Goal: Task Accomplishment & Management: Use online tool/utility

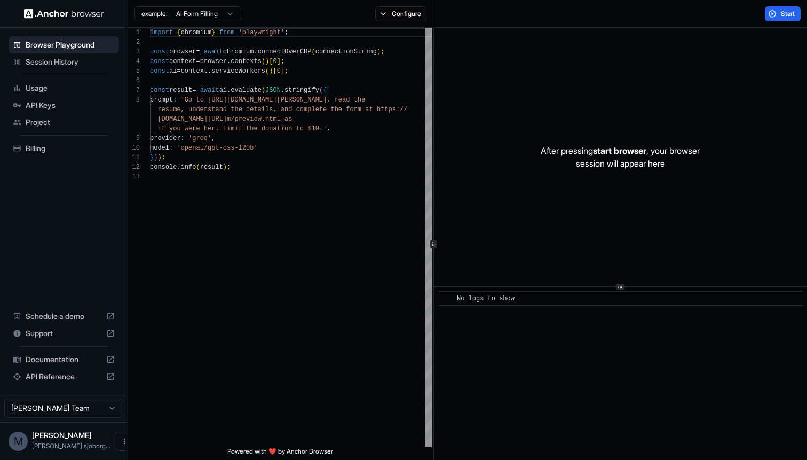
scroll to position [67, 0]
click at [313, 214] on div "import { chromium } from 'playwright' ; const browser = await chromium . connec…" at bounding box center [291, 309] width 282 height 563
click at [220, 100] on div "import { chromium } from 'playwright' ; const browser = await chromium . connec…" at bounding box center [291, 309] width 282 height 563
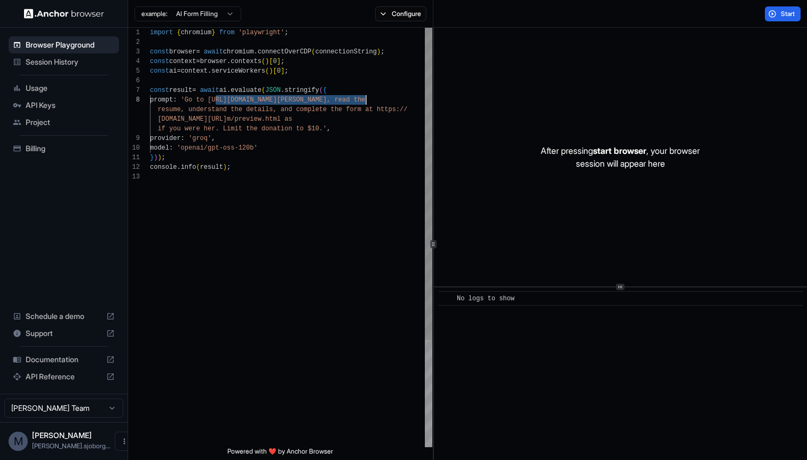
drag, startPoint x: 220, startPoint y: 100, endPoint x: 355, endPoint y: 97, distance: 135.1
click at [355, 97] on div "import { chromium } from 'playwright' ; const browser = await chromium . connec…" at bounding box center [291, 309] width 282 height 563
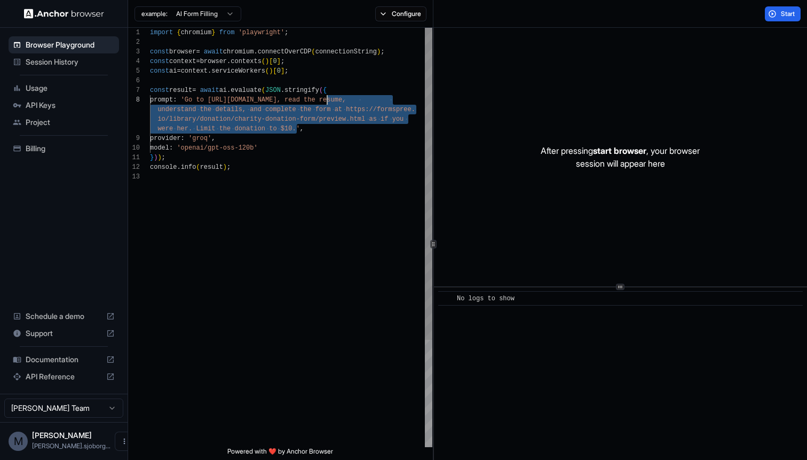
drag, startPoint x: 295, startPoint y: 129, endPoint x: 328, endPoint y: 98, distance: 45.7
click at [328, 98] on div "import { chromium } from 'playwright' ; const browser = await chromium . connec…" at bounding box center [291, 309] width 282 height 563
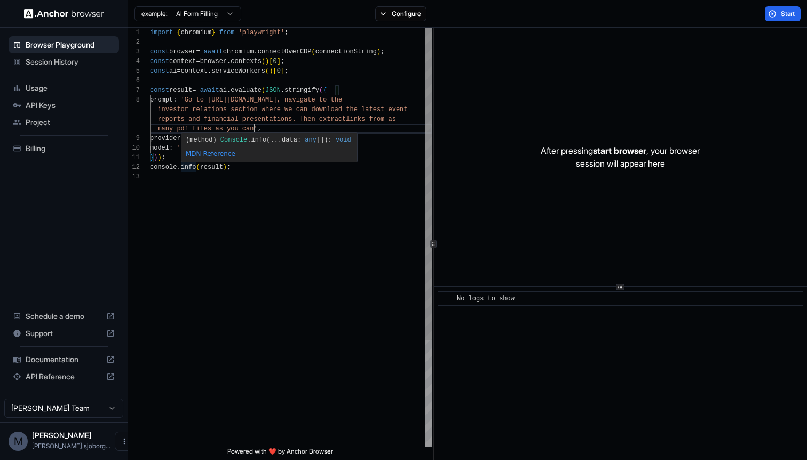
scroll to position [38, 0]
click at [255, 169] on div "import { chromium } from 'playwright' ; const browser = await chromium . connec…" at bounding box center [291, 309] width 282 height 563
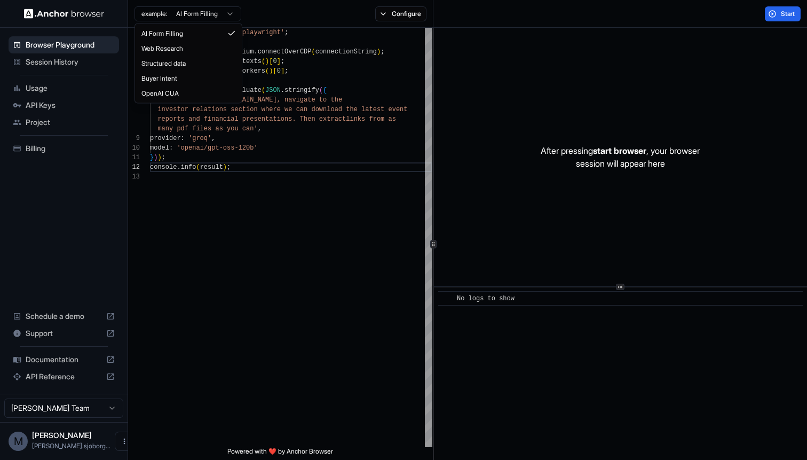
click at [219, 15] on html "Browser Playground Session History Usage API Keys Project Billing Schedule a de…" at bounding box center [403, 230] width 807 height 460
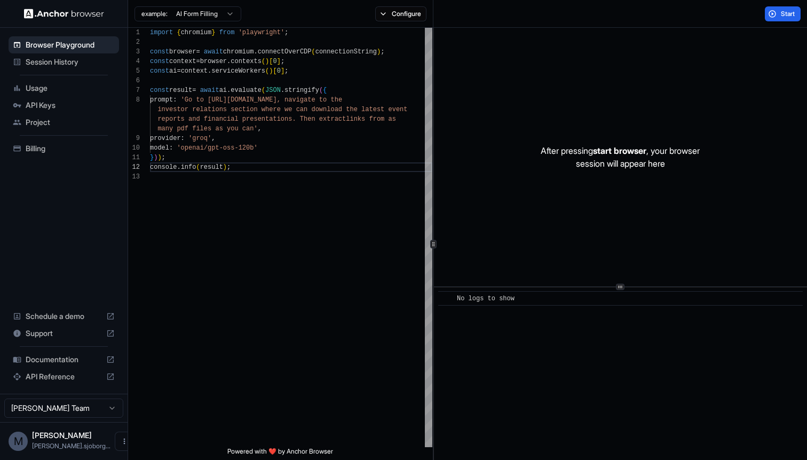
click at [261, 145] on html "Browser Playground Session History Usage API Keys Project Billing Schedule a de…" at bounding box center [403, 230] width 807 height 460
click at [273, 141] on div "import { chromium } from 'playwright' ; const browser = await chromium . connec…" at bounding box center [291, 309] width 282 height 563
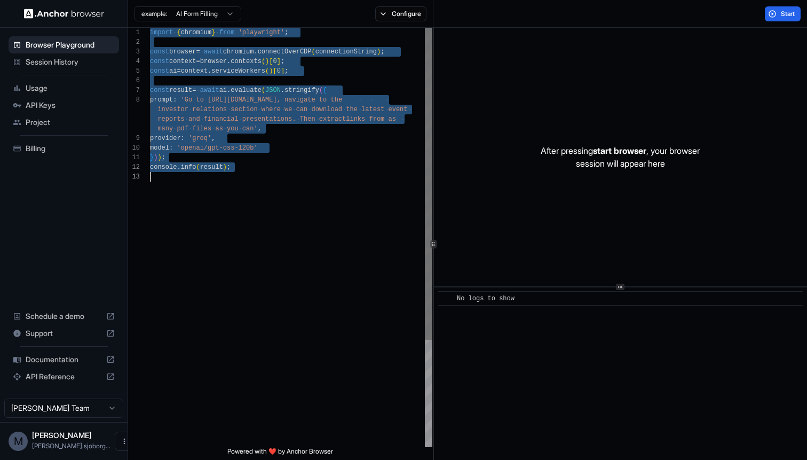
click at [428, 110] on div at bounding box center [428, 184] width 7 height 312
click at [383, 98] on div "import { chromium } from 'playwright' ; const browser = await chromium . connec…" at bounding box center [291, 309] width 282 height 563
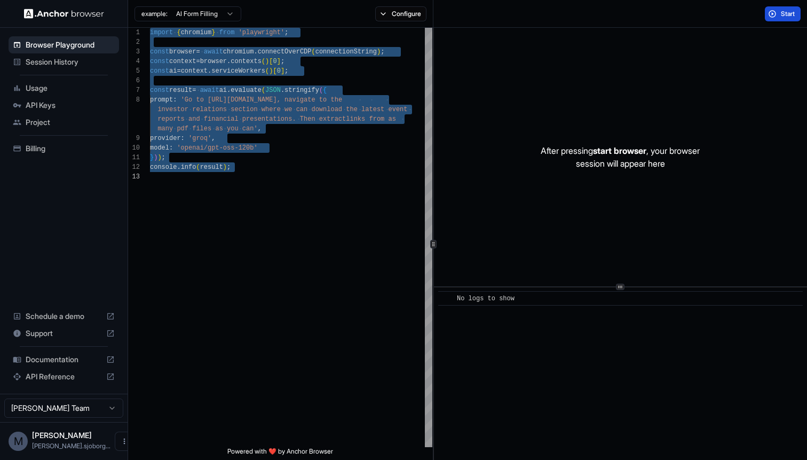
click at [781, 14] on span "Start" at bounding box center [788, 14] width 15 height 9
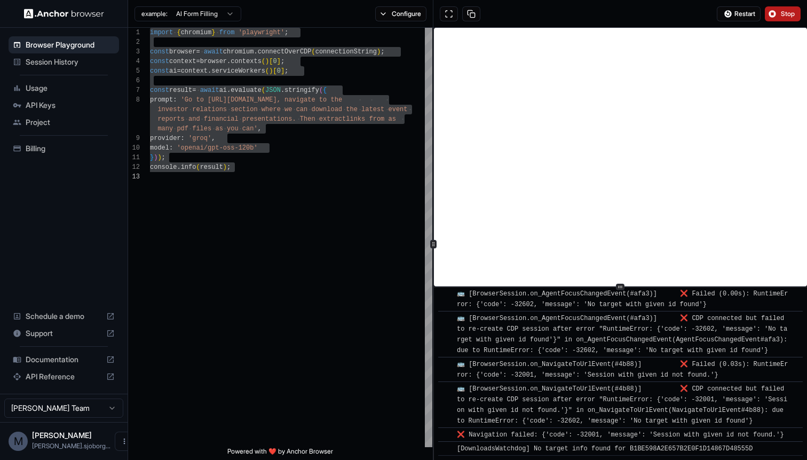
scroll to position [3412, 0]
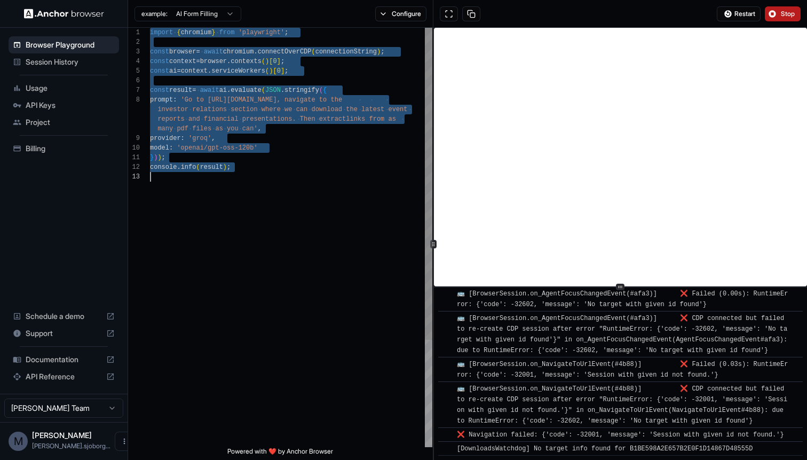
click at [233, 100] on div "import { chromium } from 'playwright' ; const browser = await chromium . connec…" at bounding box center [291, 309] width 282 height 563
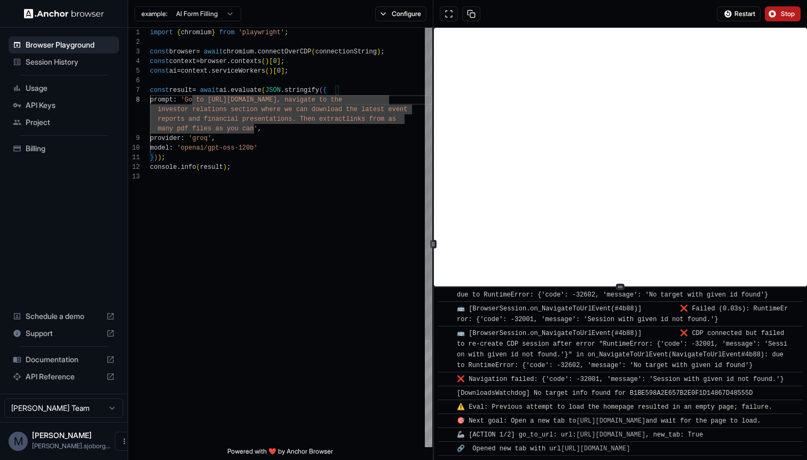
scroll to position [3503, 0]
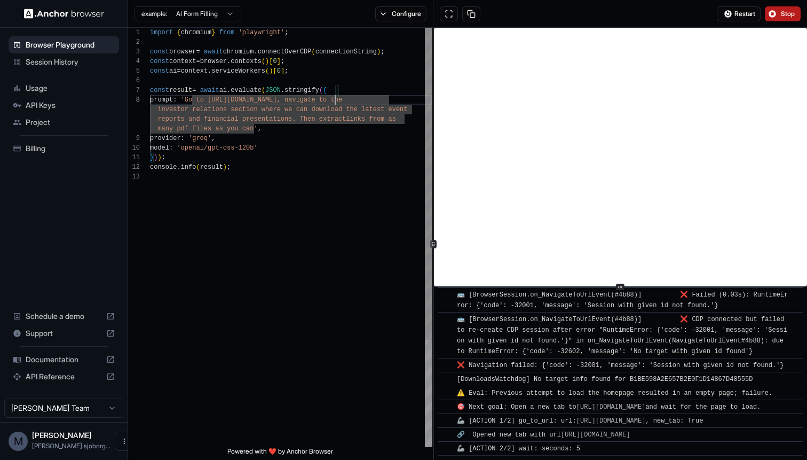
click at [337, 102] on div "import { chromium } from 'playwright' ; const browser = await chromium . connec…" at bounding box center [291, 309] width 282 height 563
click at [331, 102] on div "import { chromium } from 'playwright' ; const browser = await chromium . connec…" at bounding box center [291, 309] width 282 height 563
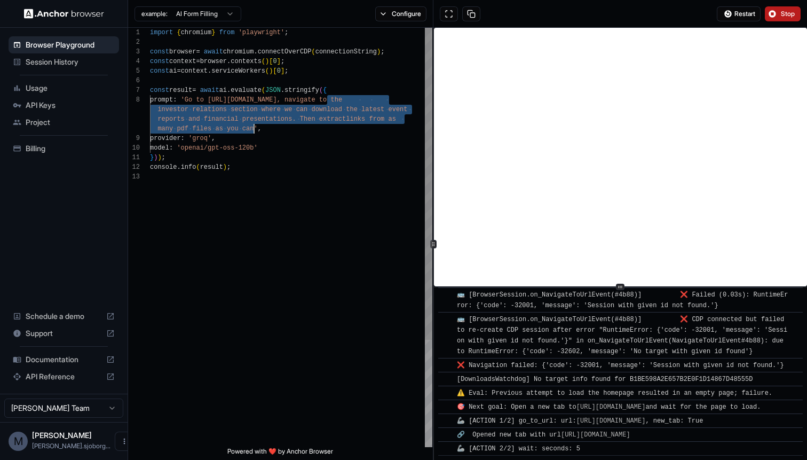
drag, startPoint x: 329, startPoint y: 100, endPoint x: 253, endPoint y: 132, distance: 82.3
click at [253, 132] on div "import { chromium } from 'playwright' ; const browser = await chromium . connec…" at bounding box center [291, 309] width 282 height 563
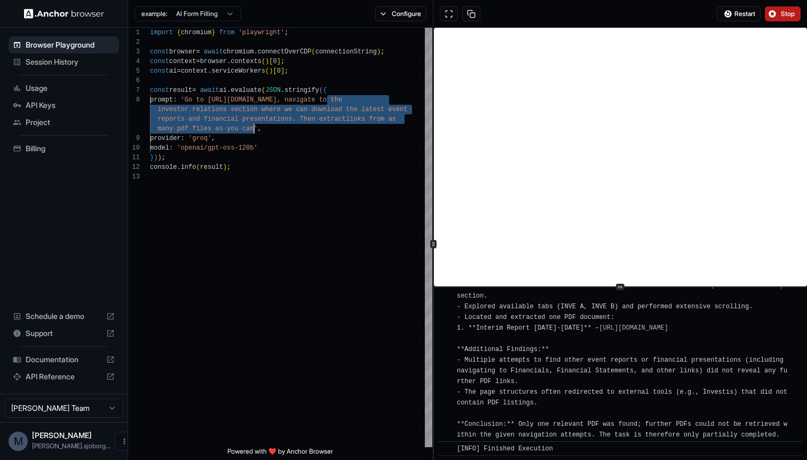
scroll to position [8078, 0]
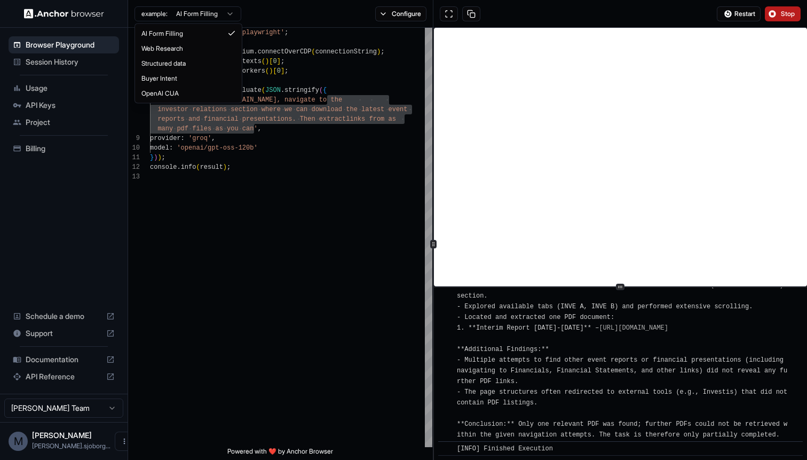
click at [226, 14] on html "Browser Playground Session History Usage API Keys Project Billing Schedule a de…" at bounding box center [403, 230] width 807 height 460
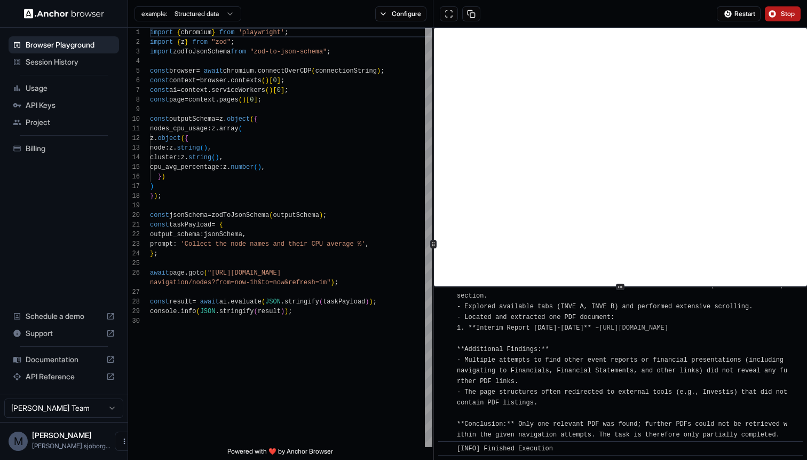
click at [210, 10] on html "Browser Playground Session History Usage API Keys Project Billing Schedule a de…" at bounding box center [403, 230] width 807 height 460
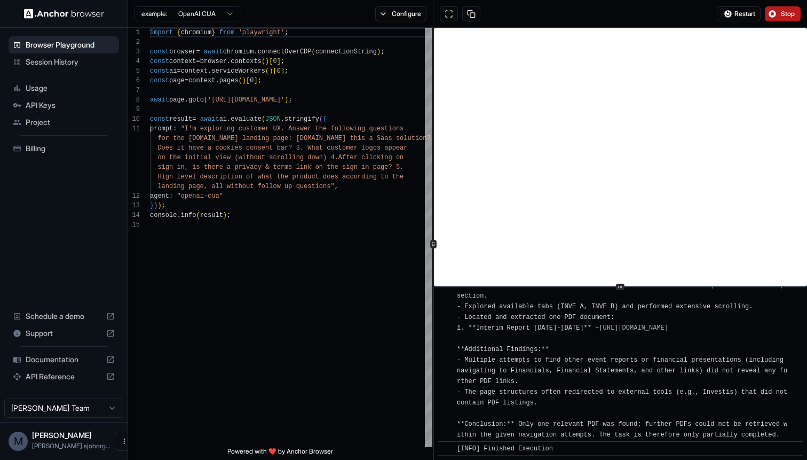
click at [201, 16] on html "Browser Playground Session History Usage API Keys Project Billing Schedule a de…" at bounding box center [403, 230] width 807 height 460
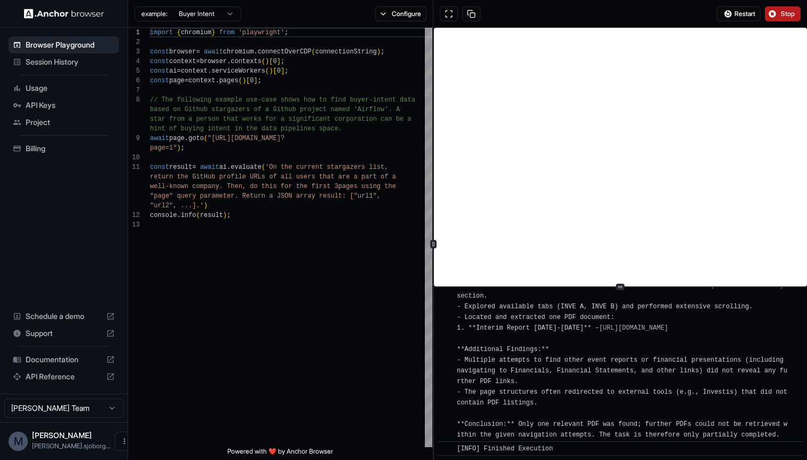
click at [184, 19] on html "Browser Playground Session History Usage API Keys Project Billing Schedule a de…" at bounding box center [403, 230] width 807 height 460
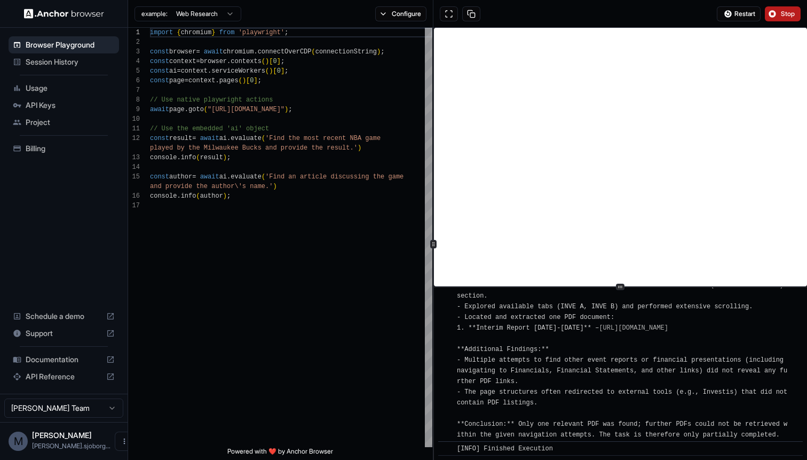
click at [213, 17] on html "Browser Playground Session History Usage API Keys Project Billing Schedule a de…" at bounding box center [403, 230] width 807 height 460
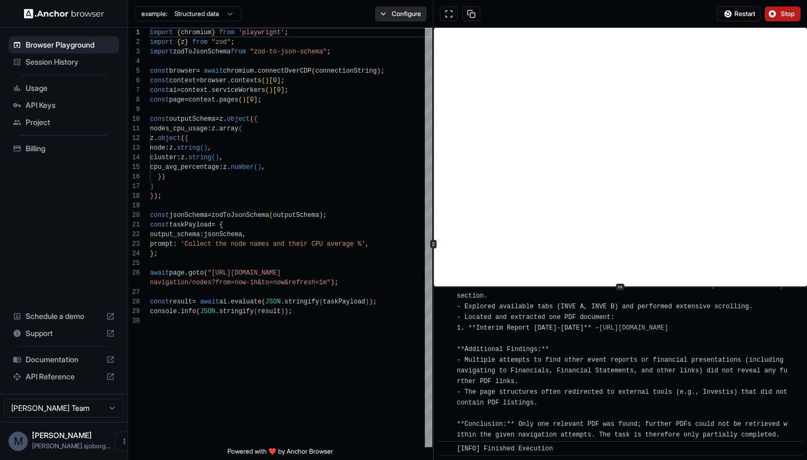
click at [393, 20] on button "Configure" at bounding box center [401, 13] width 52 height 15
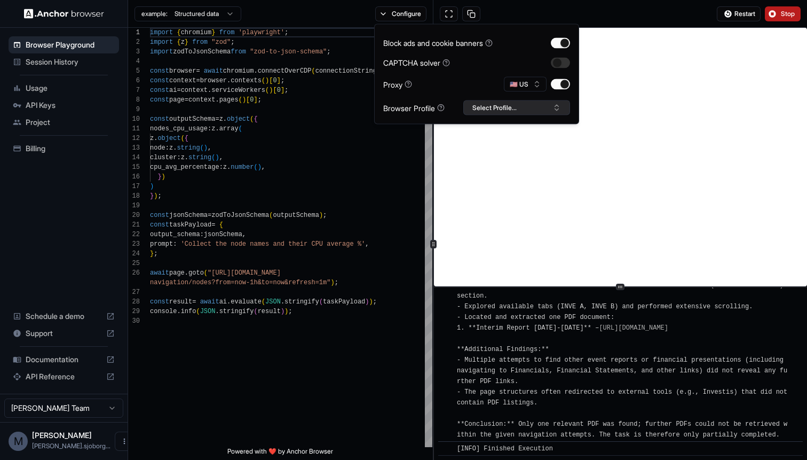
click at [497, 105] on button "Select Profile..." at bounding box center [516, 107] width 107 height 15
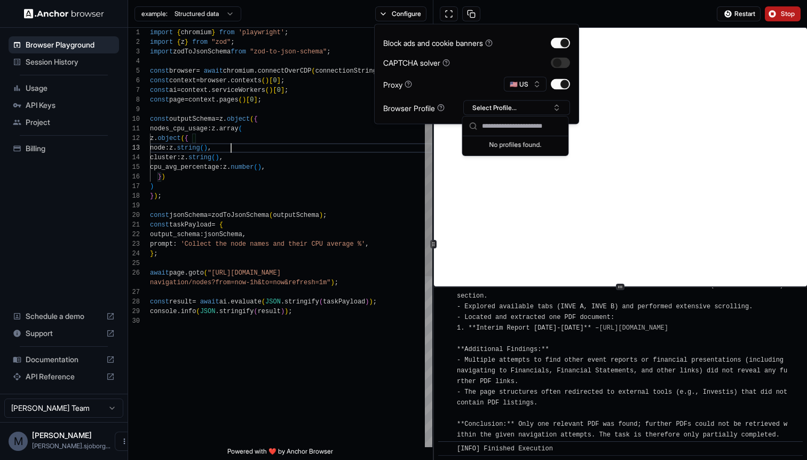
scroll to position [19, 0]
click at [313, 149] on div "import { chromium } from 'playwright' ; import { z } from "zod" ; import zodToJ…" at bounding box center [291, 381] width 282 height 707
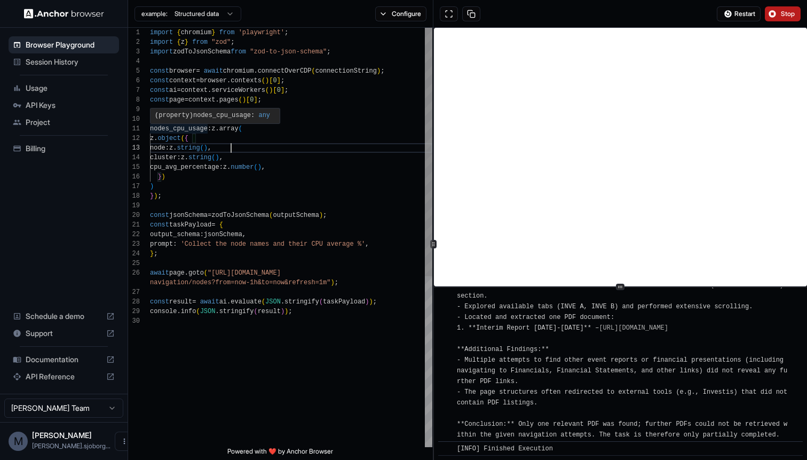
scroll to position [0, 0]
click at [191, 130] on div "import { chromium } from 'playwright' ; import { z } from "zod" ; import zodToJ…" at bounding box center [291, 381] width 282 height 707
click at [176, 148] on div "import { chromium } from 'playwright' ; import { z } from "zod" ; import zodToJ…" at bounding box center [291, 381] width 282 height 707
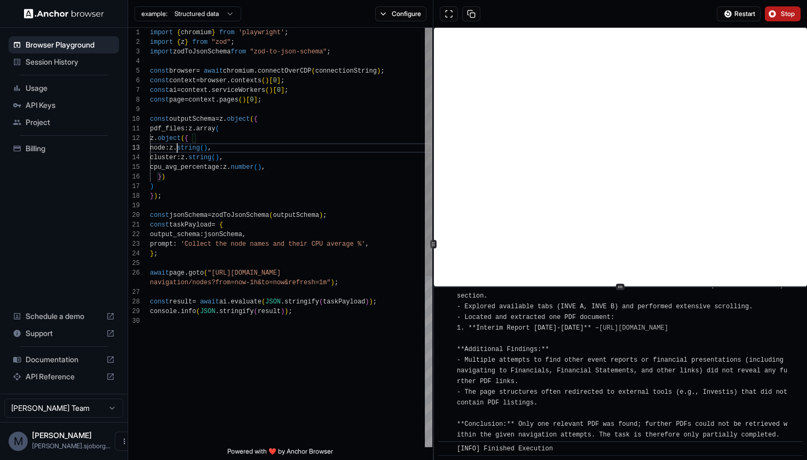
click at [176, 148] on div "import { chromium } from 'playwright' ; import { z } from "zod" ; import zodToJ…" at bounding box center [291, 381] width 282 height 707
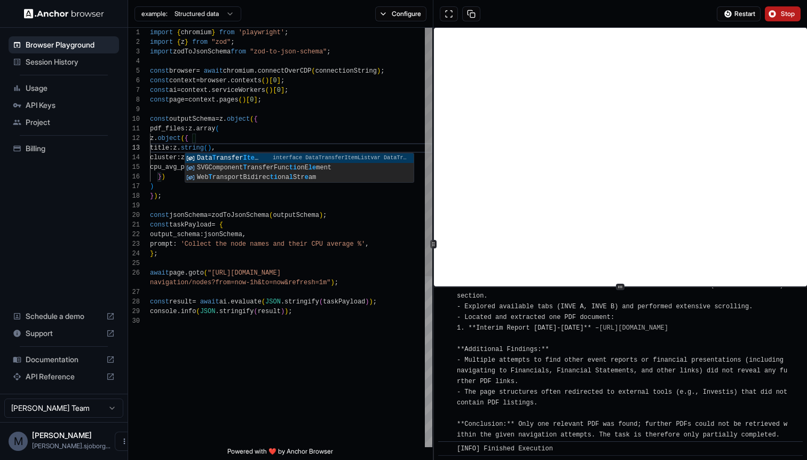
click at [164, 150] on div "import { chromium } from 'playwright' ; import { z } from "zod" ; import zodToJ…" at bounding box center [291, 381] width 282 height 707
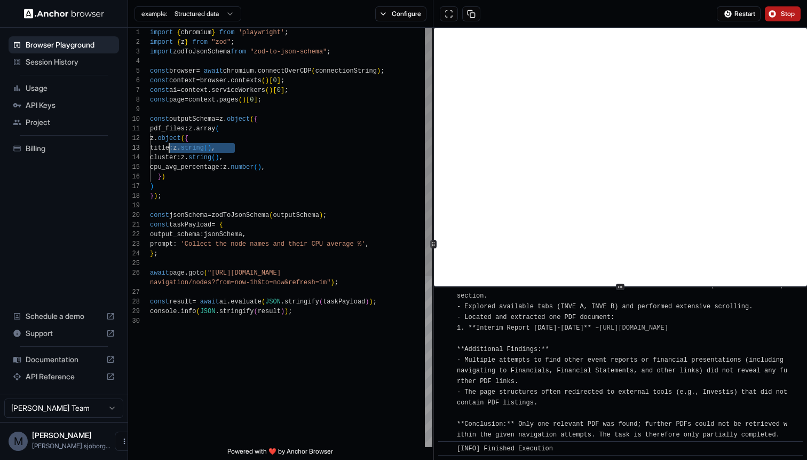
drag, startPoint x: 240, startPoint y: 148, endPoint x: 163, endPoint y: 148, distance: 76.3
click at [163, 148] on div "import { chromium } from 'playwright' ; import { z } from "zod" ; import zodToJ…" at bounding box center [291, 381] width 282 height 707
drag, startPoint x: 288, startPoint y: 166, endPoint x: 167, endPoint y: 159, distance: 121.4
click at [167, 159] on div "import { chromium } from 'playwright' ; import { z } from "zod" ; import zodToJ…" at bounding box center [291, 381] width 282 height 707
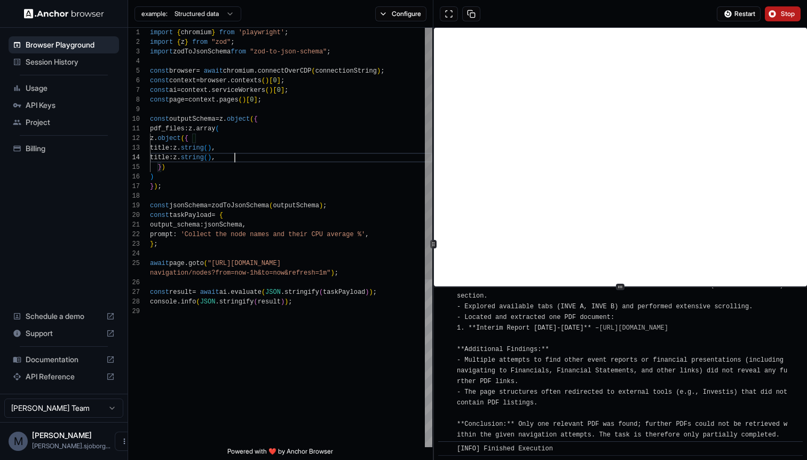
click at [176, 159] on div "import { chromium } from 'playwright' ; import { z } from "zod" ; import zodToJ…" at bounding box center [291, 377] width 282 height 698
click at [231, 156] on div "import { chromium } from 'playwright' ; import { z } from "zod" ; import zodToJ…" at bounding box center [291, 377] width 282 height 698
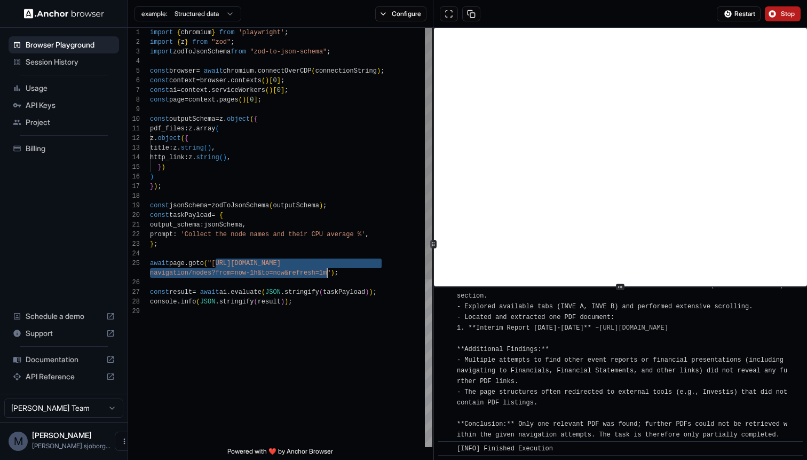
drag, startPoint x: 216, startPoint y: 260, endPoint x: 327, endPoint y: 271, distance: 112.0
click at [327, 271] on div "import { chromium } from 'playwright' ; import { z } from "zod" ; import zodToJ…" at bounding box center [291, 377] width 282 height 698
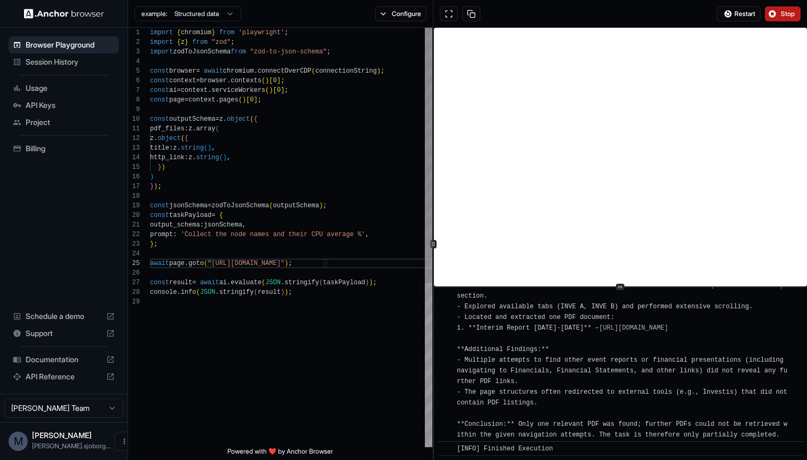
scroll to position [10, 0]
drag, startPoint x: 186, startPoint y: 235, endPoint x: 361, endPoint y: 234, distance: 175.6
click at [361, 234] on div "import { chromium } from 'playwright' ; import { z } from "zod" ; import zodToJ…" at bounding box center [291, 372] width 282 height 688
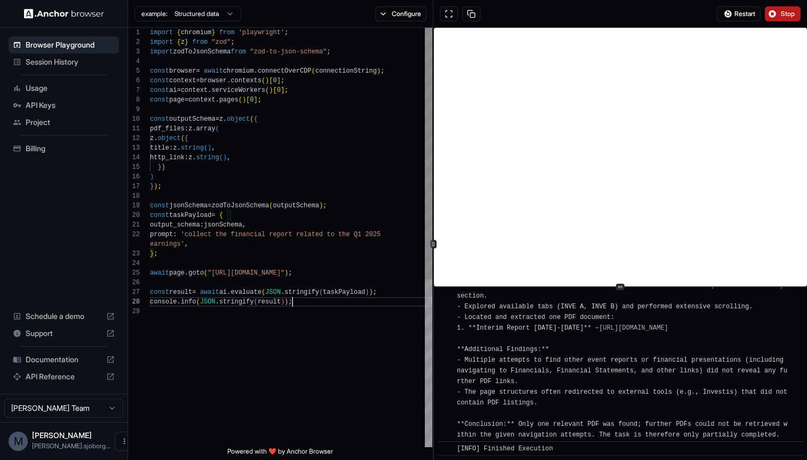
click at [320, 303] on div "import { chromium } from 'playwright' ; import { z } from "zod" ; import zodToJ…" at bounding box center [291, 377] width 282 height 698
type textarea "**********"
click at [778, 14] on button "Stop" at bounding box center [783, 13] width 36 height 15
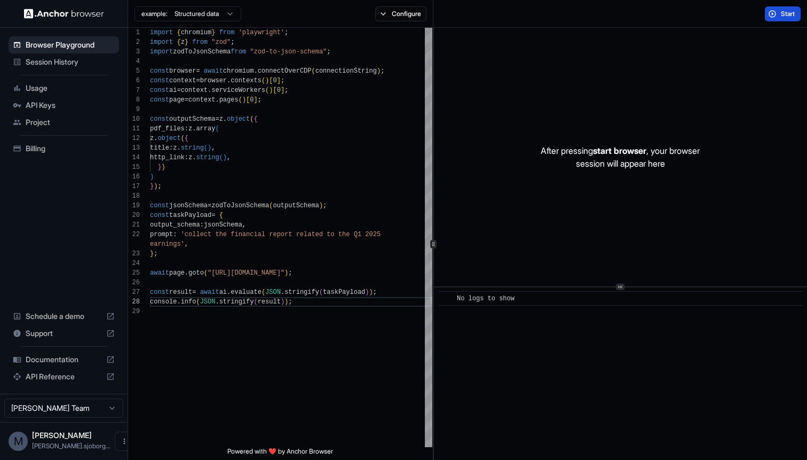
click at [784, 10] on span "Start" at bounding box center [788, 14] width 15 height 9
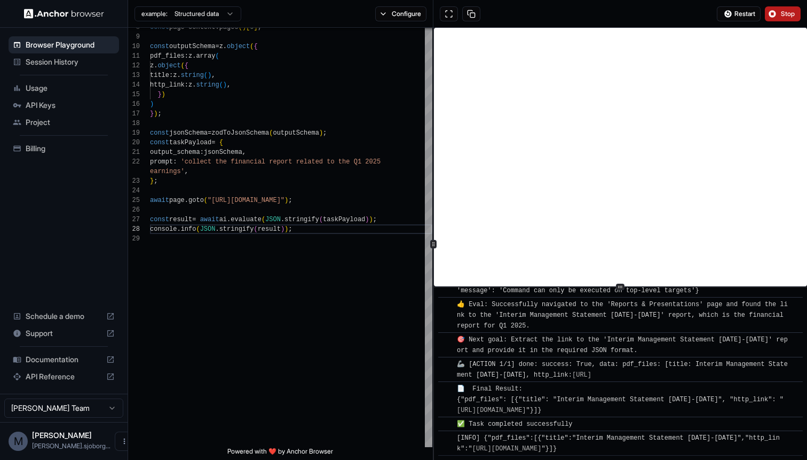
scroll to position [7491, 0]
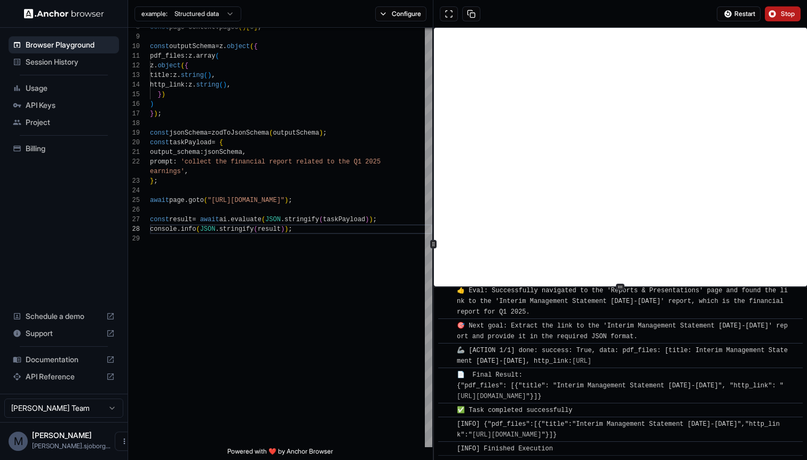
click at [526, 398] on link "[URL][DOMAIN_NAME]" at bounding box center [491, 395] width 69 height 7
click at [591, 361] on link "[URL]" at bounding box center [581, 360] width 19 height 7
click at [331, 219] on div "const outputSchema = z . object ( { pdf_files : z . array ( z . object ( { titl…" at bounding box center [291, 304] width 282 height 698
click at [322, 228] on div "const outputSchema = z . object ( { pdf_files : z . array ( z . object ( { titl…" at bounding box center [291, 304] width 282 height 698
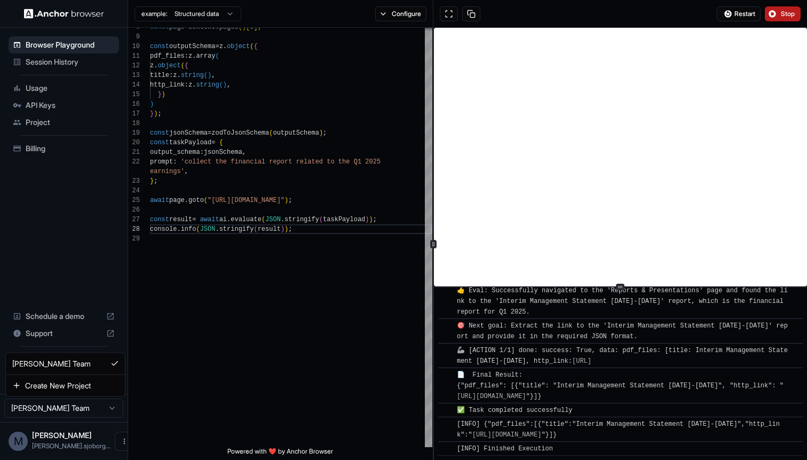
click at [92, 402] on html "Browser Playground Session History Usage API Keys Project Billing Schedule a de…" at bounding box center [403, 230] width 807 height 460
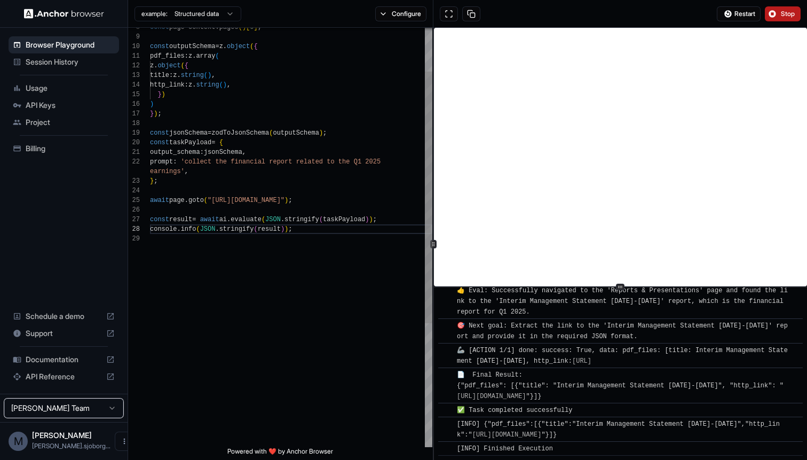
click at [308, 220] on html "Browser Playground Session History Usage API Keys Project Billing Schedule a de…" at bounding box center [403, 230] width 807 height 460
click at [58, 362] on span "Documentation" at bounding box center [64, 359] width 76 height 11
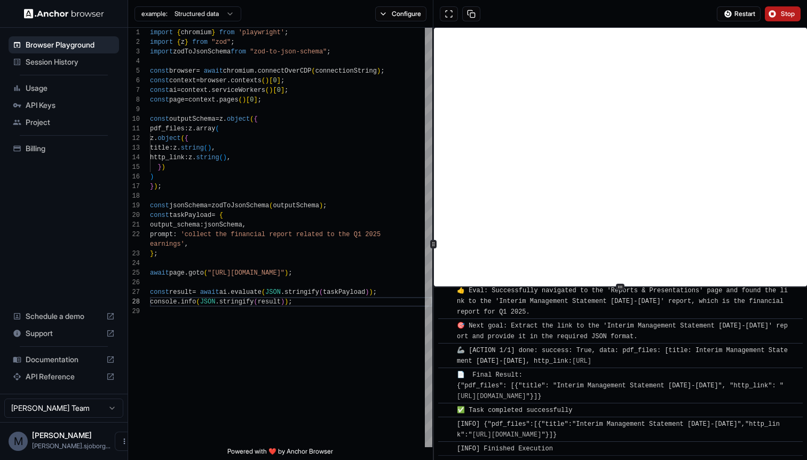
click at [51, 103] on span "API Keys" at bounding box center [70, 105] width 89 height 11
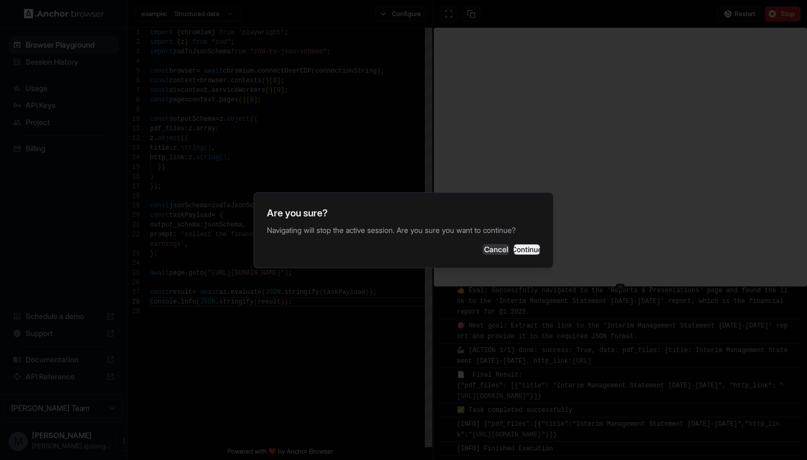
click at [513, 251] on button "Continue" at bounding box center [526, 249] width 27 height 11
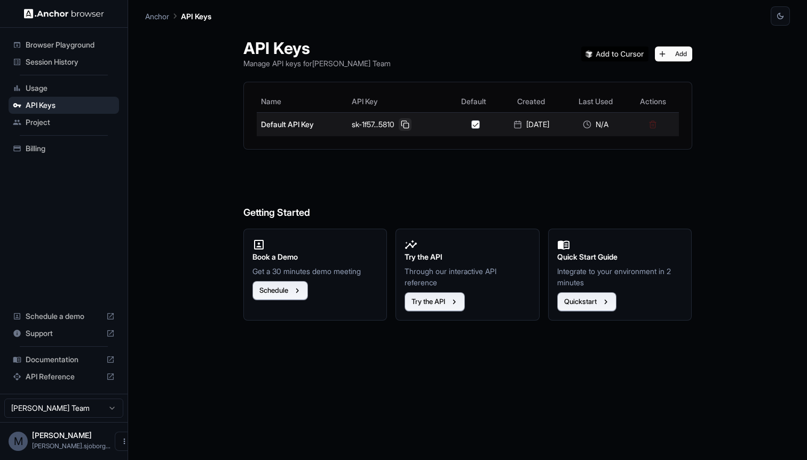
click at [399, 124] on button at bounding box center [405, 124] width 13 height 13
